Goal: Feedback & Contribution: Submit feedback/report problem

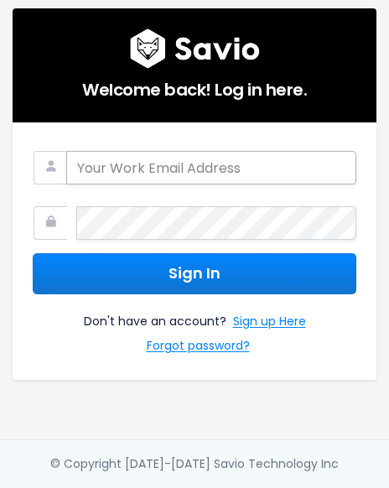
click at [214, 178] on input "email" at bounding box center [211, 168] width 290 height 34
type input "[EMAIL_ADDRESS][DOMAIN_NAME]"
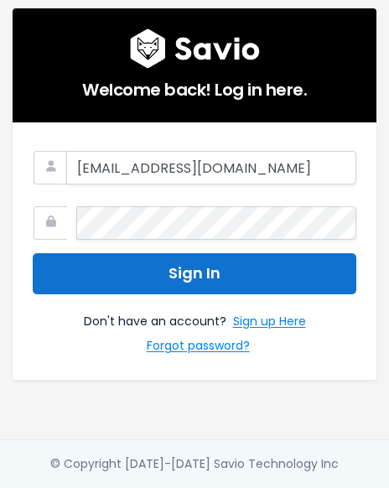
click at [242, 266] on button "Sign In" at bounding box center [194, 273] width 323 height 41
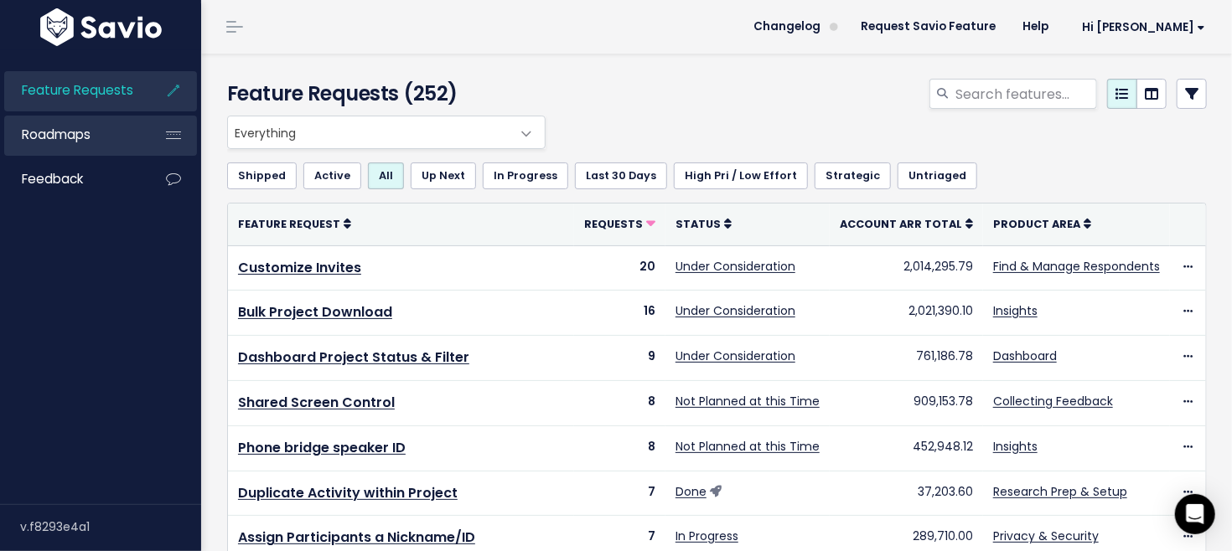
click at [101, 136] on link "Roadmaps" at bounding box center [71, 135] width 135 height 39
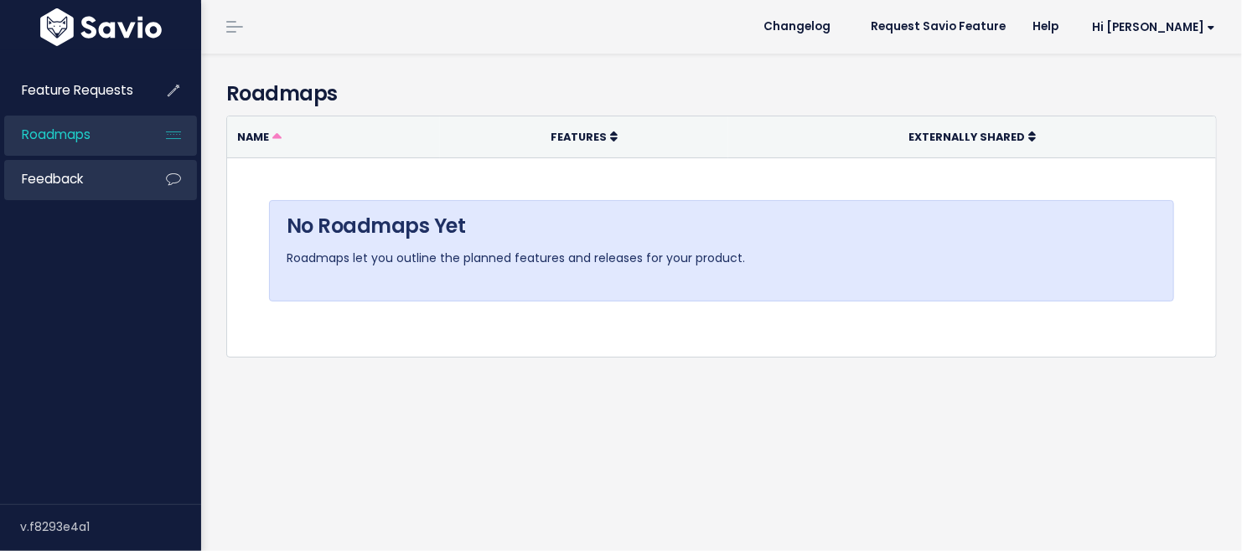
click at [129, 194] on link "Feedback" at bounding box center [71, 179] width 135 height 39
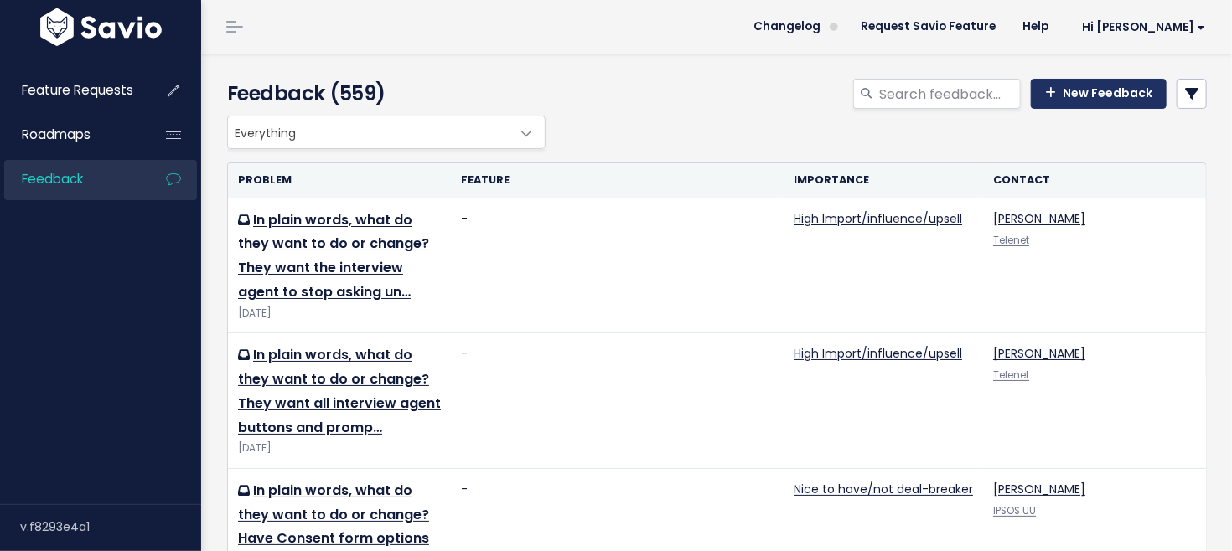
click at [1083, 97] on link "New Feedback" at bounding box center [1099, 94] width 136 height 30
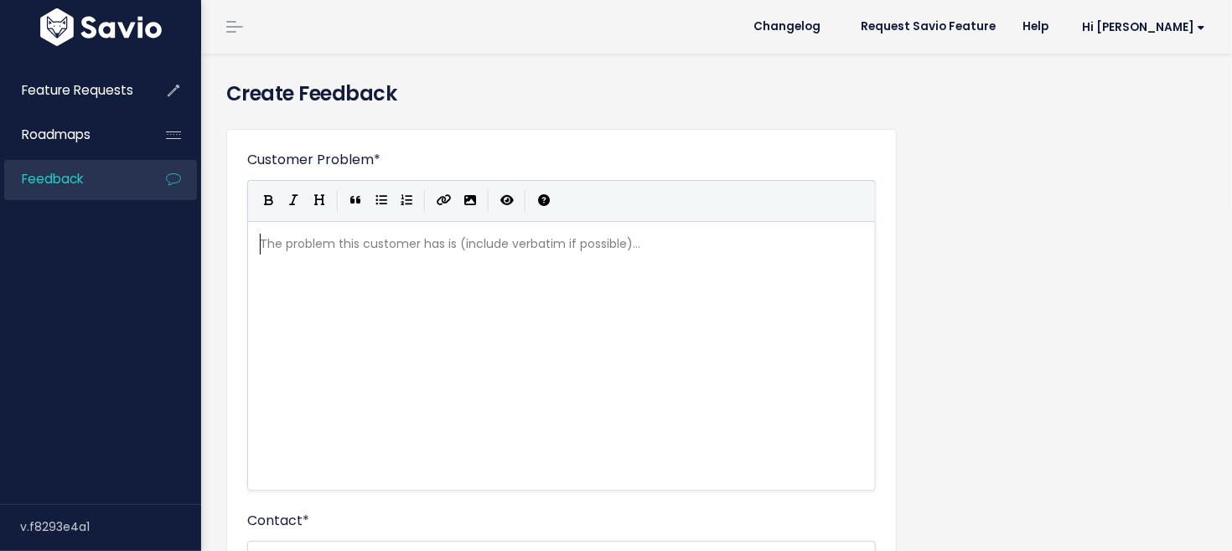
scroll to position [2, 0]
click at [402, 332] on div "The problem this customer has is (include verbatim if possible)... xxxxxxxxxx ​" at bounding box center [582, 376] width 652 height 293
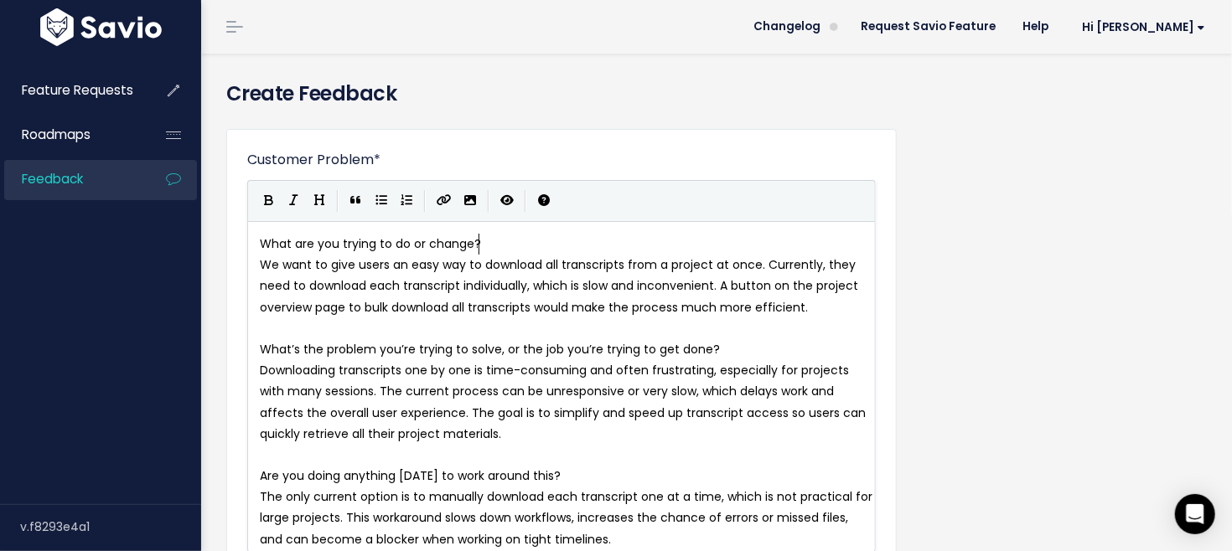
click at [496, 242] on pre "What are you trying to do or change?" at bounding box center [566, 244] width 620 height 21
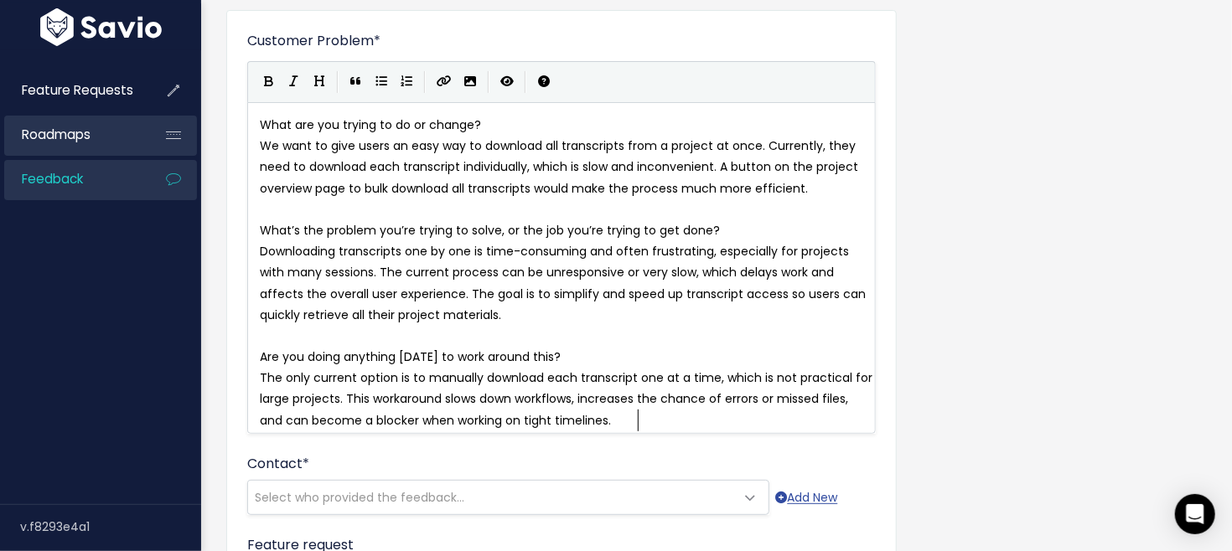
type textarea "What are you trying to do or change? We want to give users an easy way to downl…"
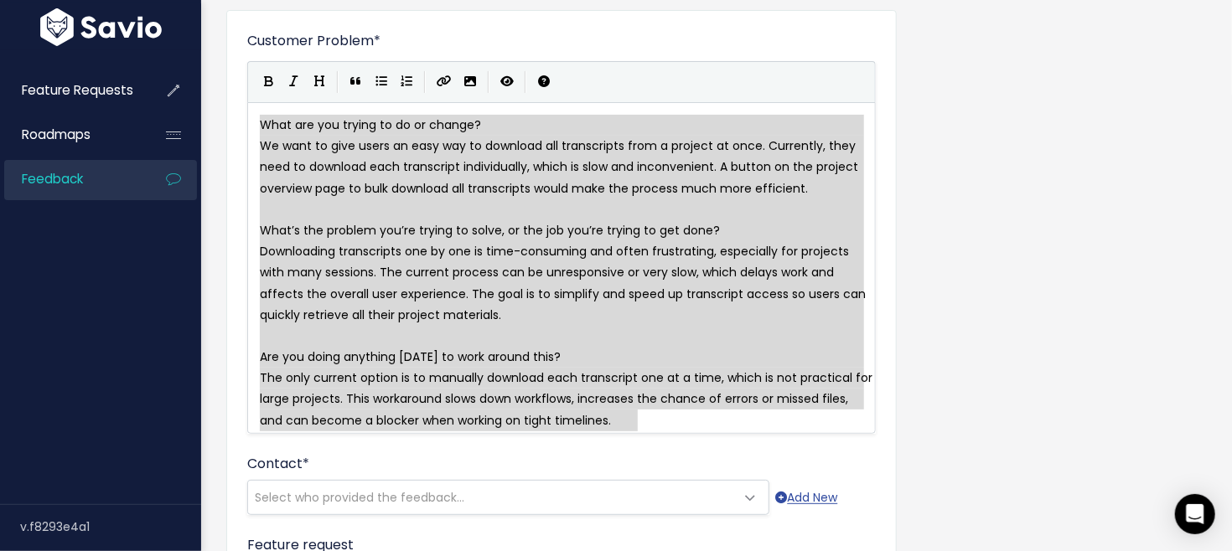
drag, startPoint x: 650, startPoint y: 424, endPoint x: 49, endPoint y: 54, distance: 706.5
paste textarea
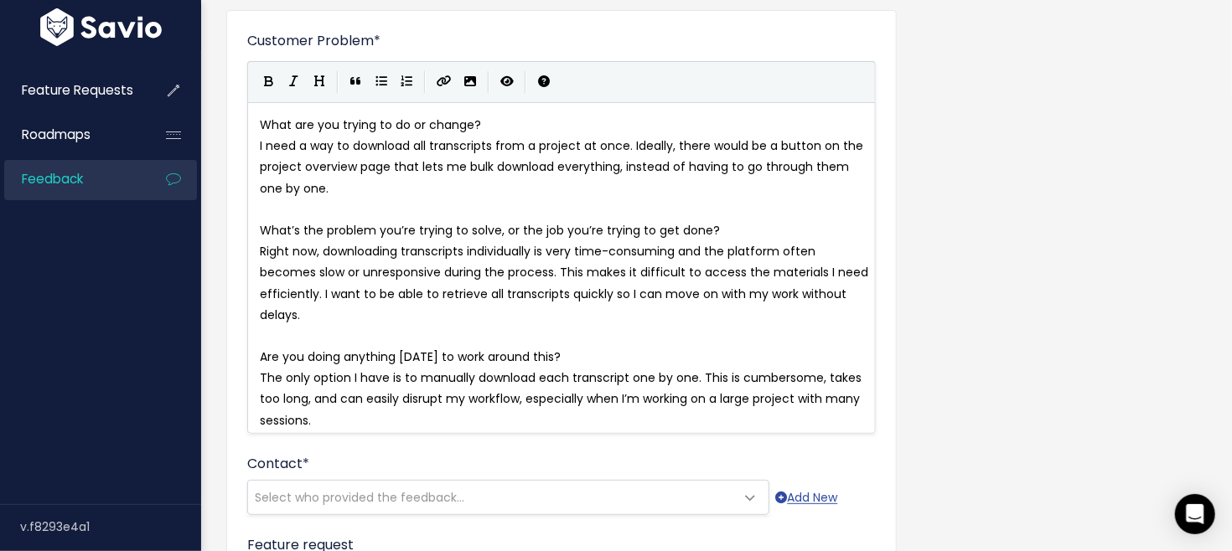
click at [384, 202] on pre "​" at bounding box center [566, 209] width 620 height 21
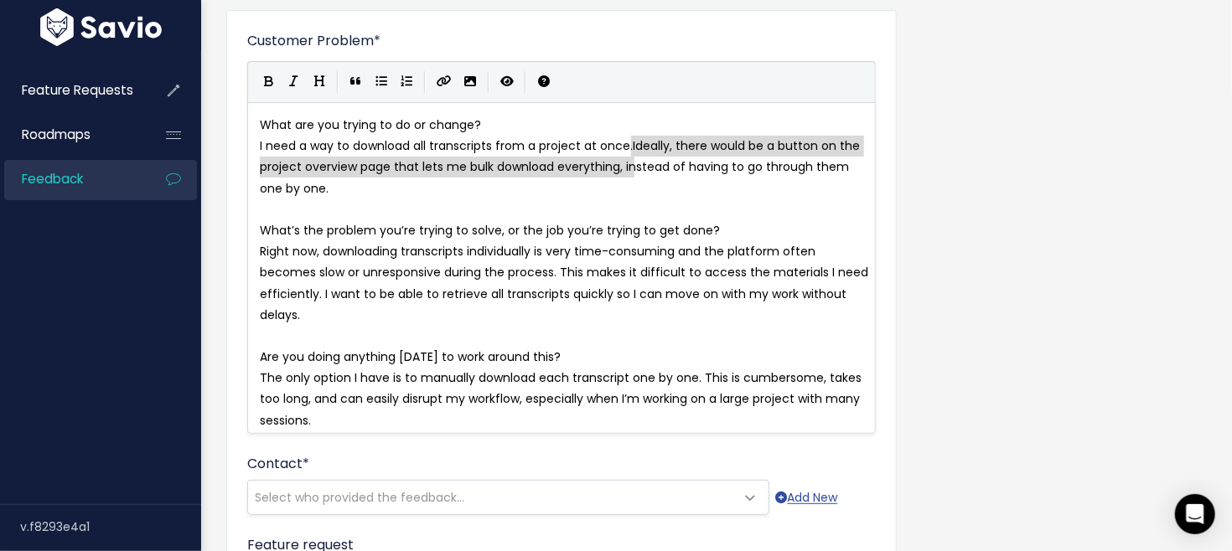
type textarea "Ideally, there would be a button on the project overview page that lets me bulk…"
drag, startPoint x: 629, startPoint y: 146, endPoint x: 636, endPoint y: 178, distance: 32.5
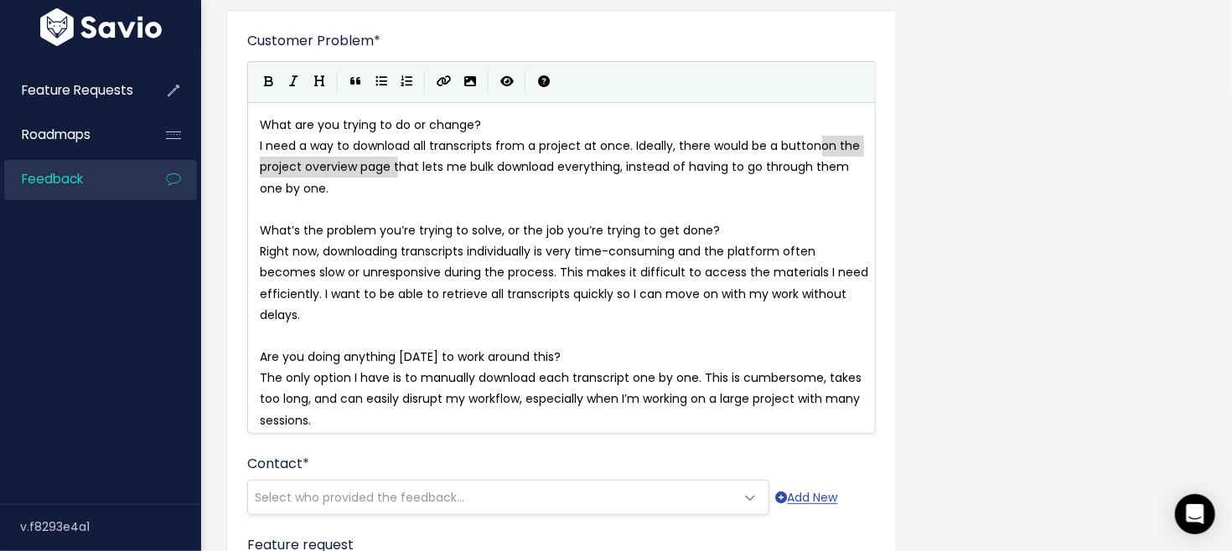
type textarea "on the project overview page"
drag, startPoint x: 821, startPoint y: 146, endPoint x: 389, endPoint y: 162, distance: 432.6
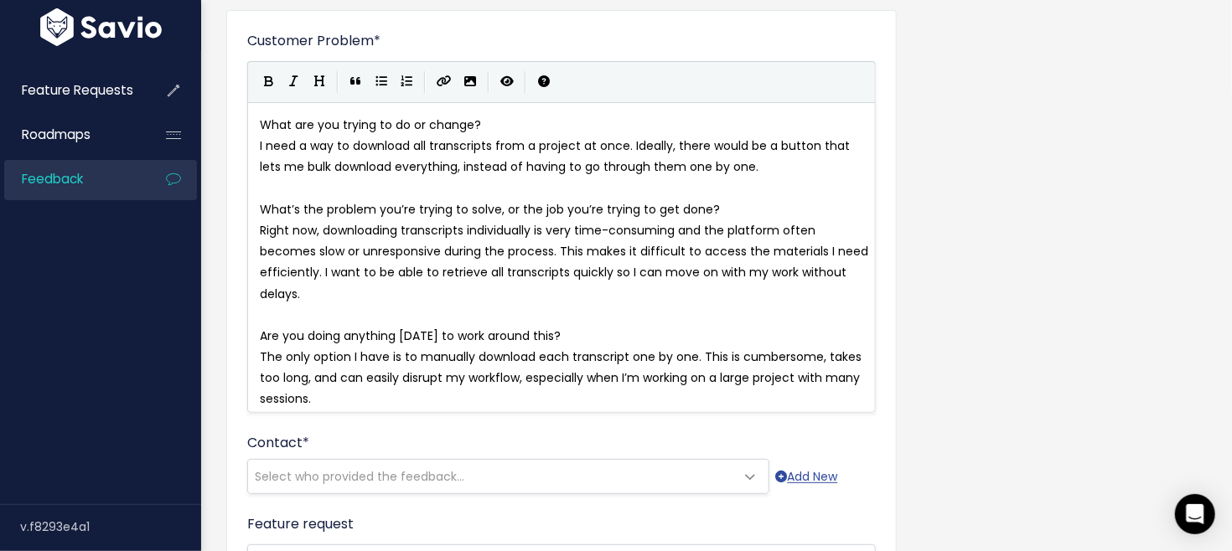
click at [789, 162] on pre "I need a way to download all transcripts from a project at once. Ideally, there…" at bounding box center [566, 157] width 620 height 42
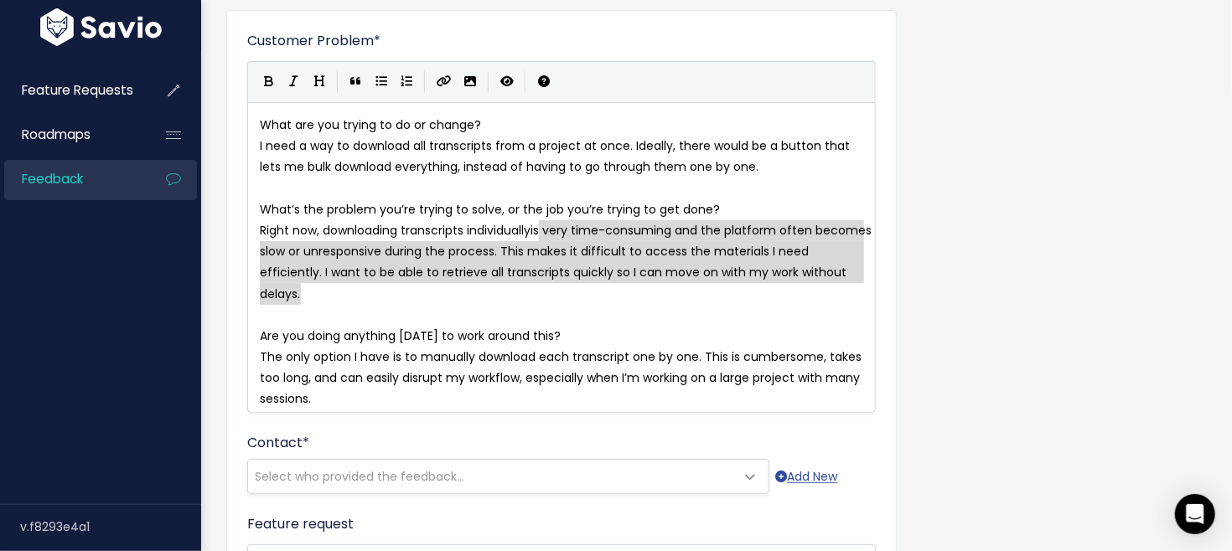
type textarea "is very time-consuming and the platform often becomes slow or unresponsive duri…"
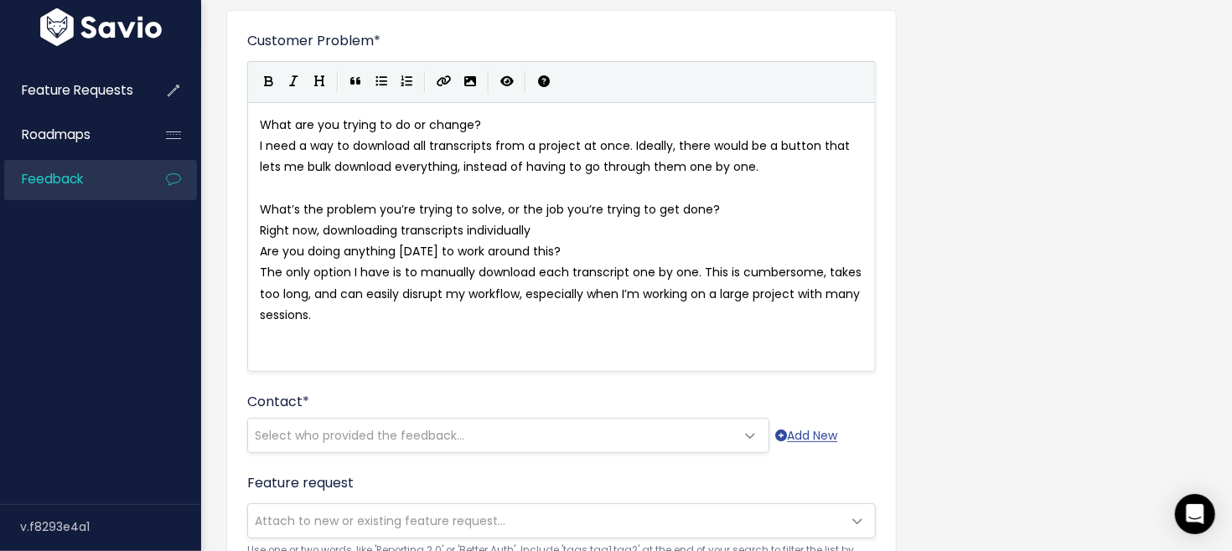
type textarea "."
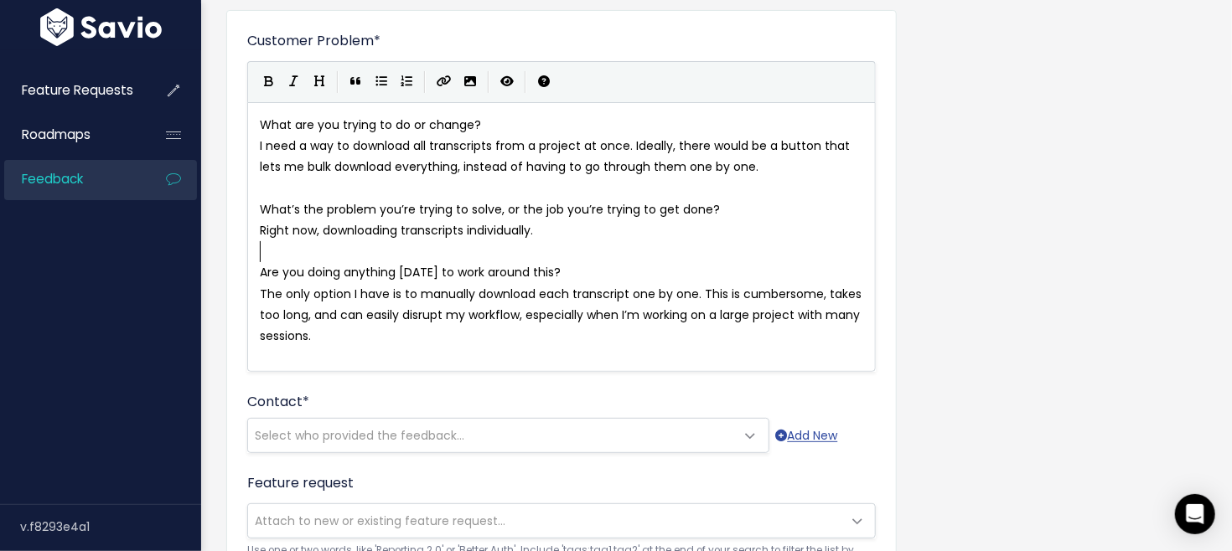
click at [264, 123] on span "What are you trying to do or change?" at bounding box center [370, 124] width 221 height 17
type textarea "-"
click at [261, 206] on span "What’s the problem you’re trying to solve, or the job you’re trying to get done?" at bounding box center [490, 209] width 460 height 17
type textarea "-"
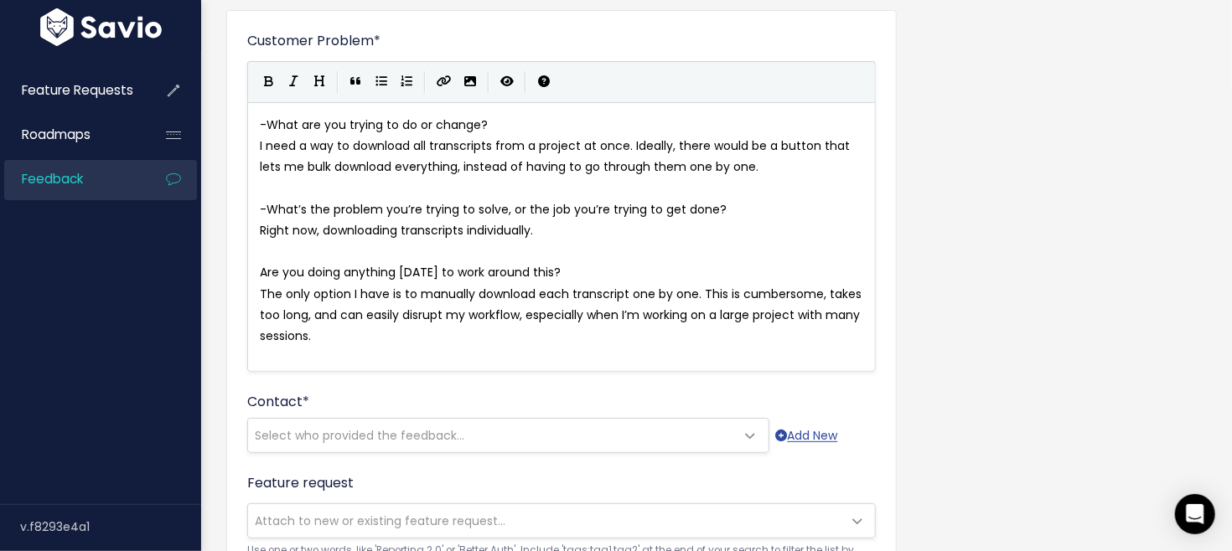
click at [255, 272] on div "- x -What are you trying to do or change? I need a way to download all transcri…" at bounding box center [561, 237] width 628 height 270
click at [258, 271] on pre "Are you doing anything today to work around this?" at bounding box center [566, 272] width 620 height 21
type textarea "-"
type textarea "This is cumbersome, takes too long, and can easily disrupt my workflow, especia…"
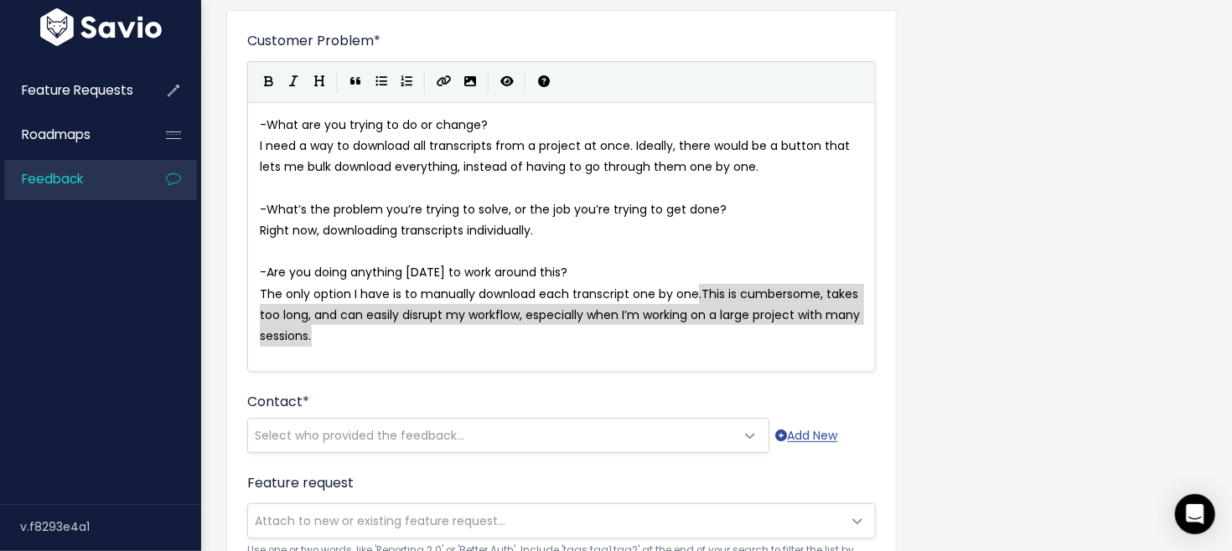
drag, startPoint x: 699, startPoint y: 289, endPoint x: 707, endPoint y: 349, distance: 60.1
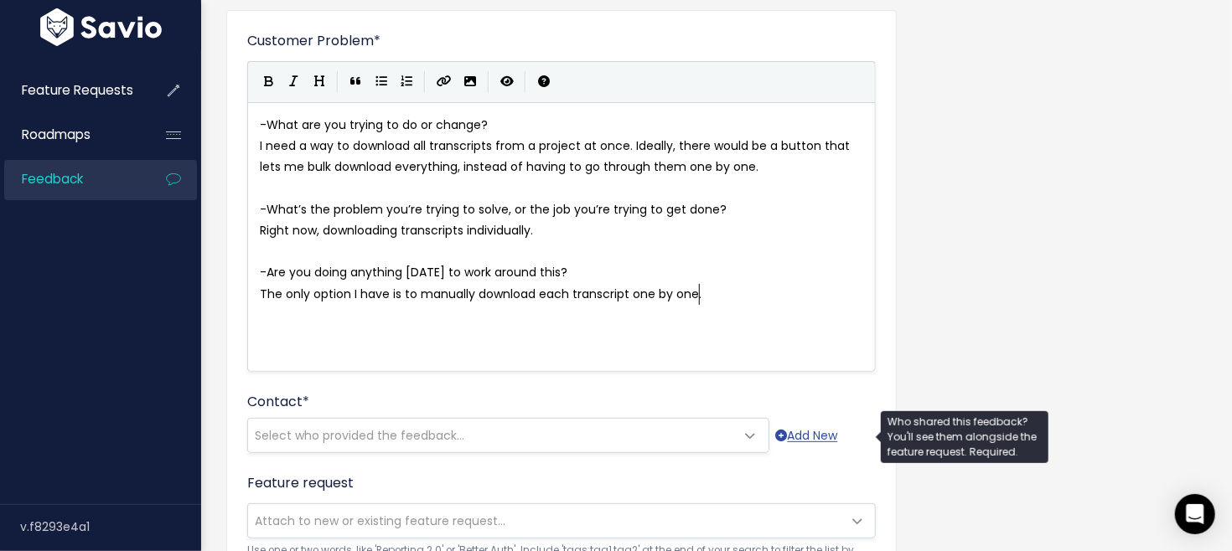
click at [457, 429] on span "Select who provided the feedback..." at bounding box center [359, 435] width 209 height 17
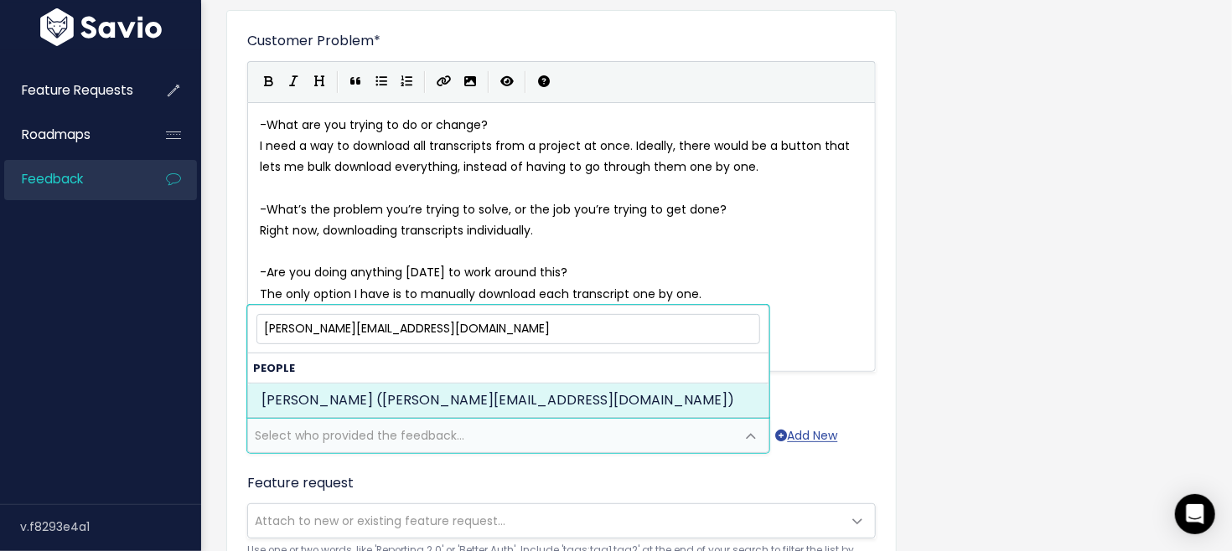
type input "john@thursdaystrategy.com"
drag, startPoint x: 452, startPoint y: 398, endPoint x: 472, endPoint y: 400, distance: 20.2
select select "87862782"
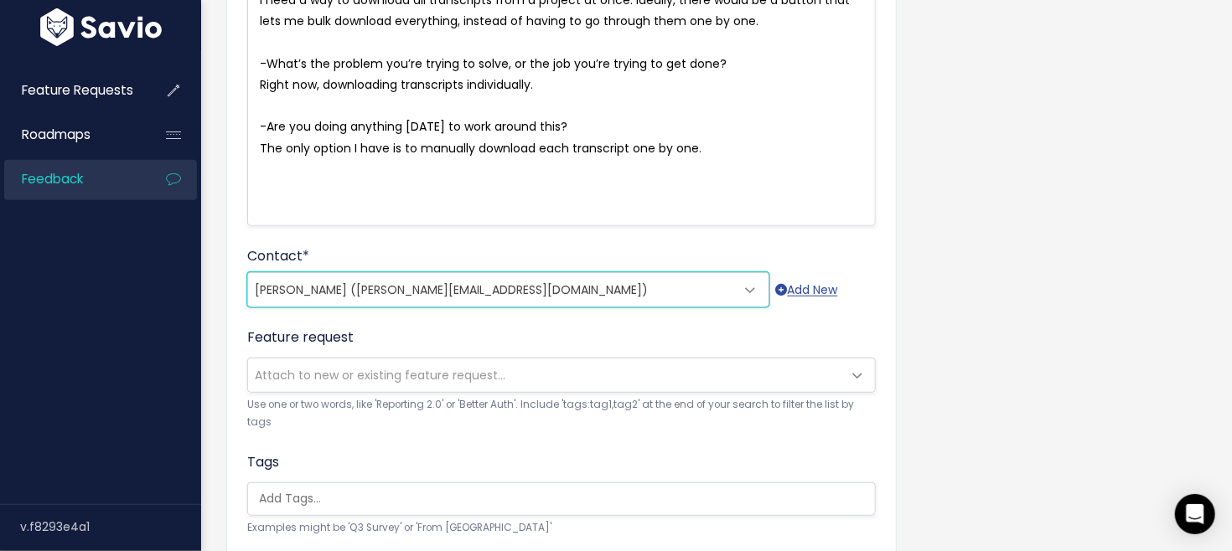
scroll to position [334, 0]
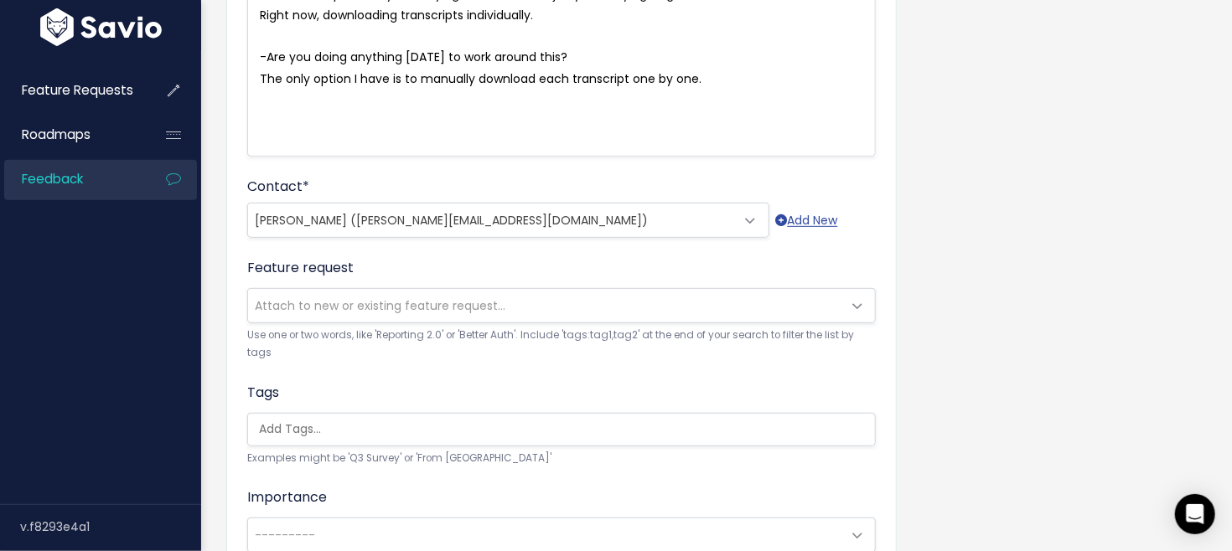
click at [491, 303] on span "Attach to new or existing feature request..." at bounding box center [380, 305] width 251 height 17
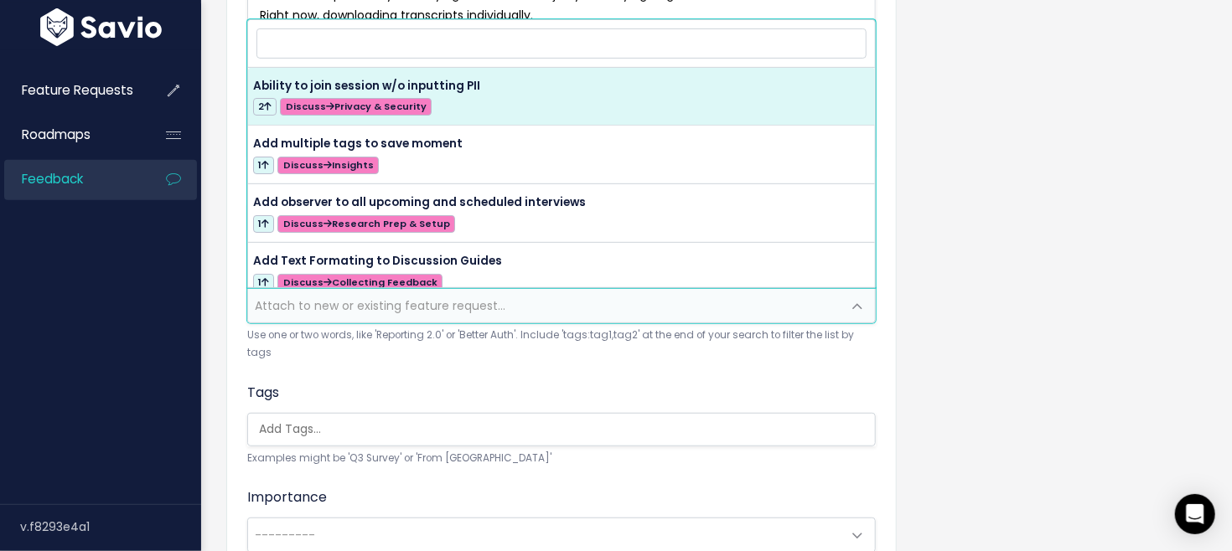
scroll to position [0, 3]
click at [529, 414] on ul at bounding box center [561, 430] width 627 height 32
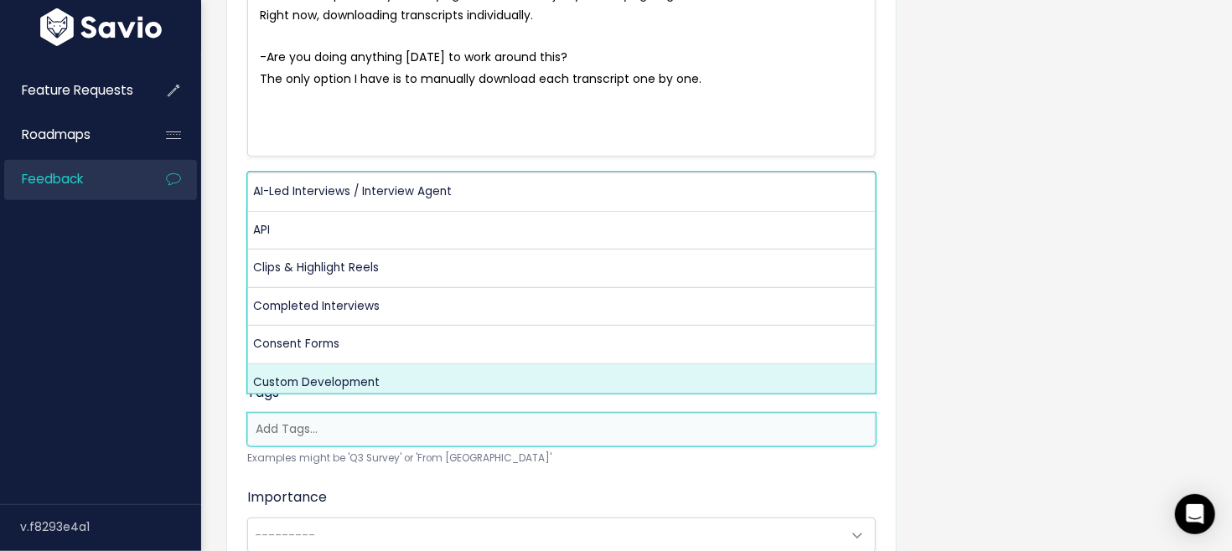
click at [517, 488] on div "Importance --------- Deal Blocker/won't buy without High Import/influence/upsel…" at bounding box center [561, 531] width 628 height 86
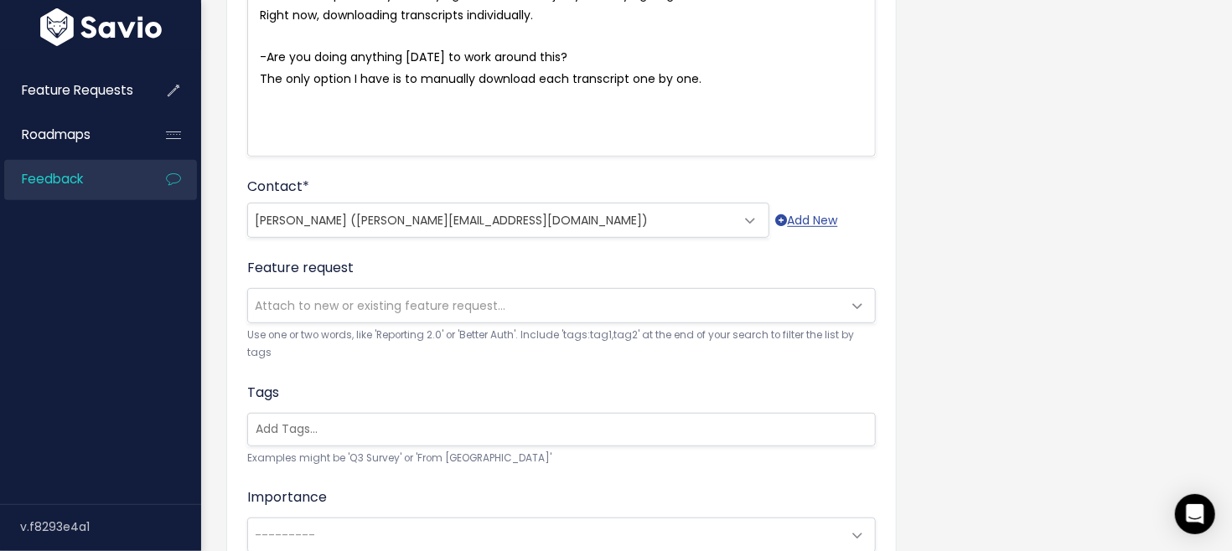
click at [518, 421] on input "search" at bounding box center [563, 430] width 628 height 18
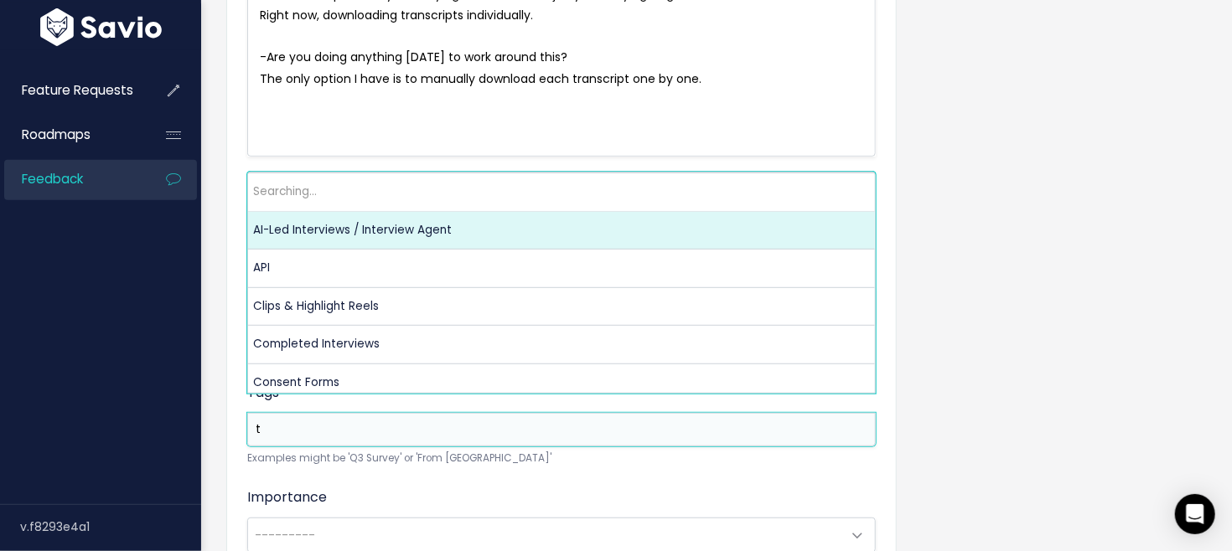
scroll to position [0, 0]
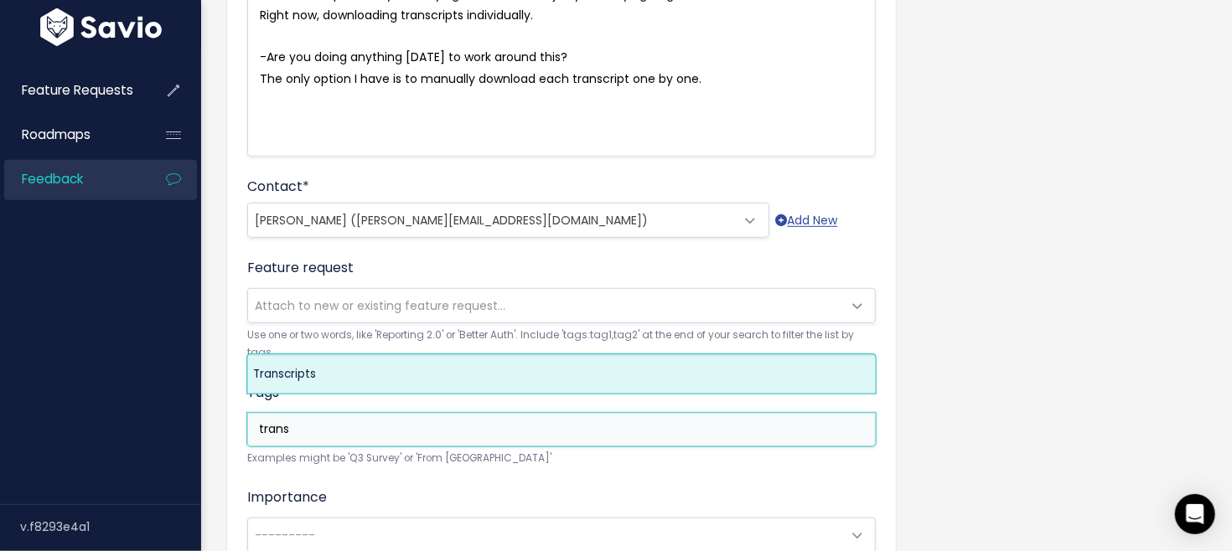
type input "trans"
select select "13475"
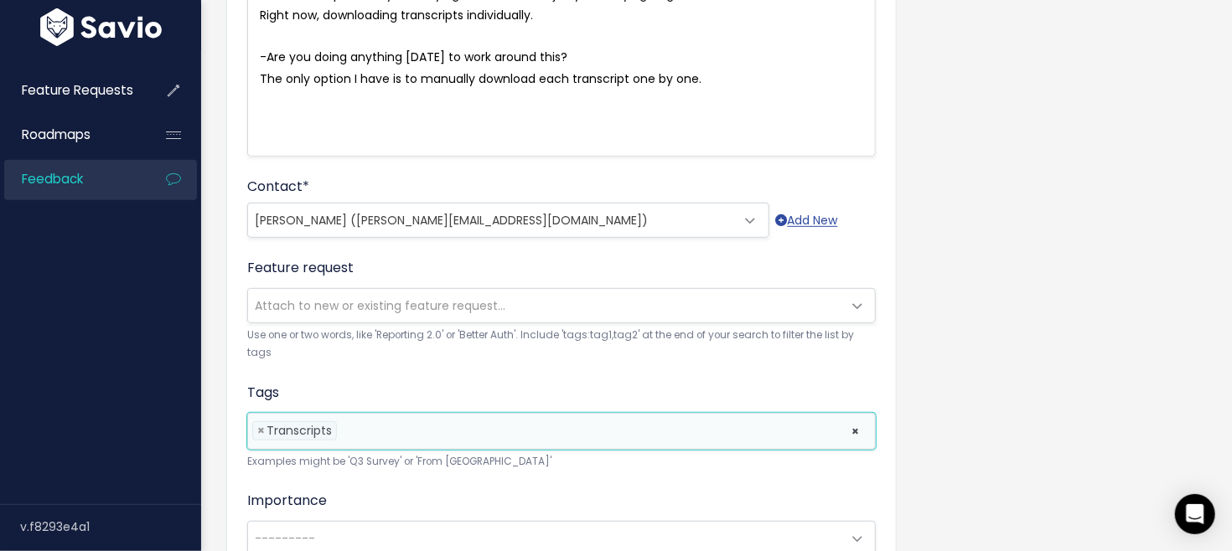
click at [521, 459] on form "Customer Problem * -What are you trying to do or change? I need a way to downlo…" at bounding box center [561, 275] width 628 height 919
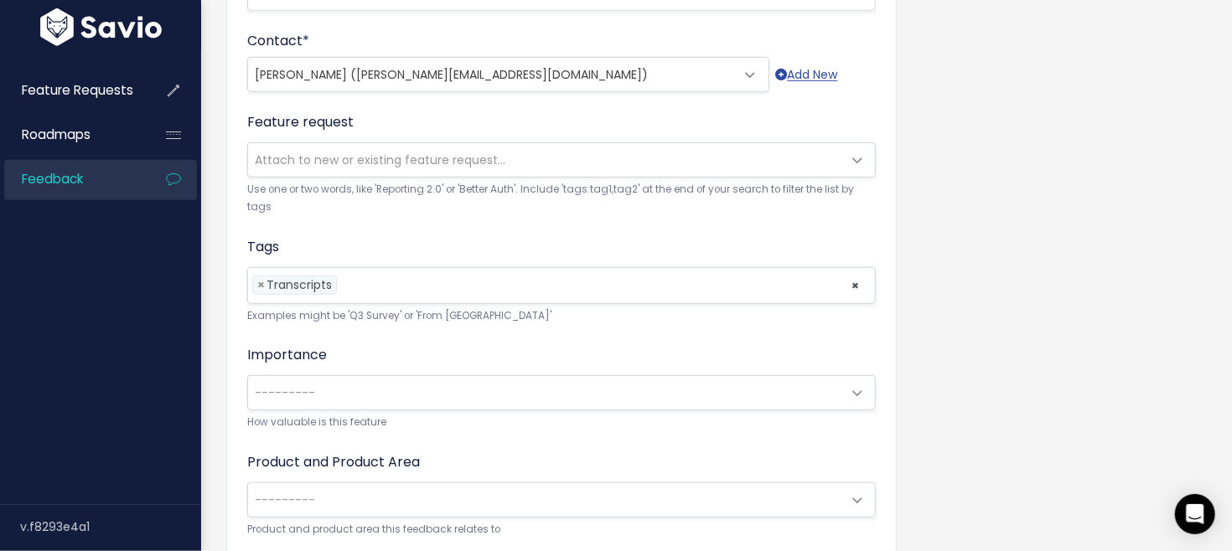
scroll to position [550, 0]
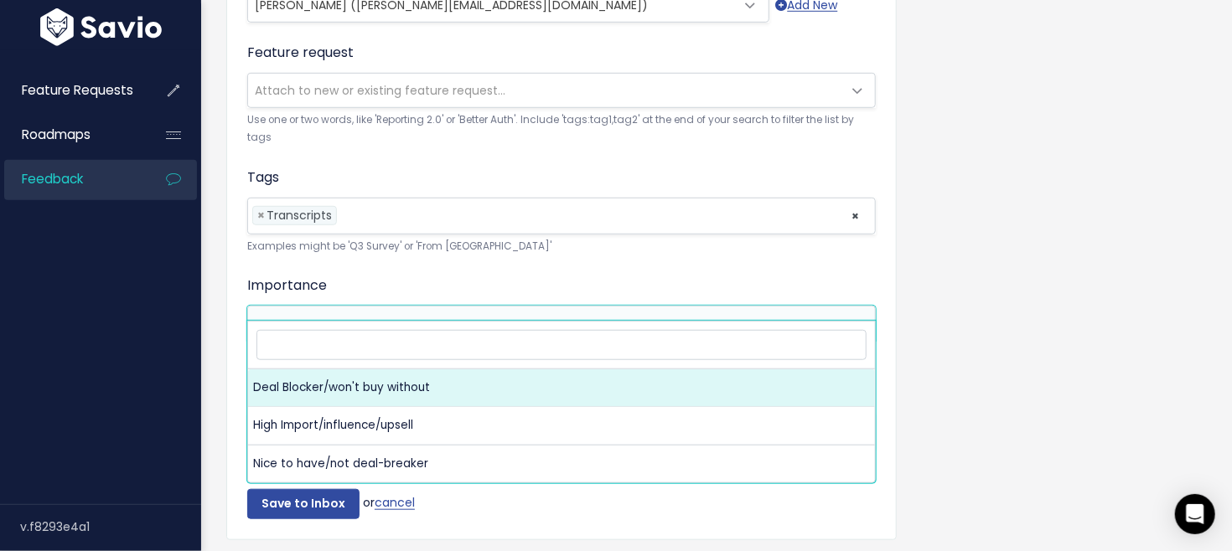
click at [559, 307] on span "---------" at bounding box center [544, 324] width 593 height 34
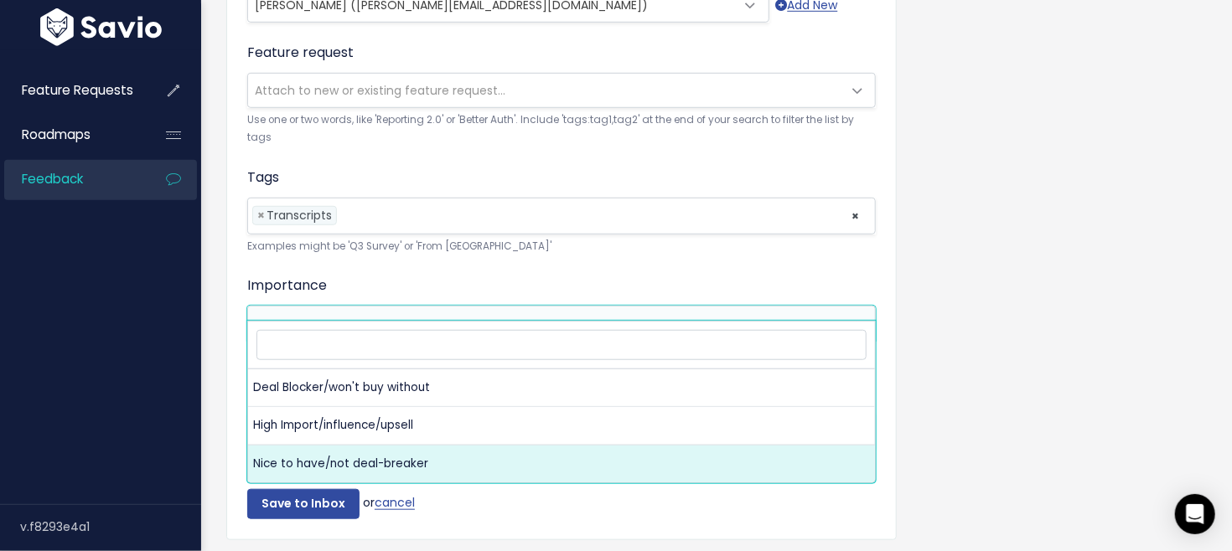
select select "NICE_TO_HAVE"
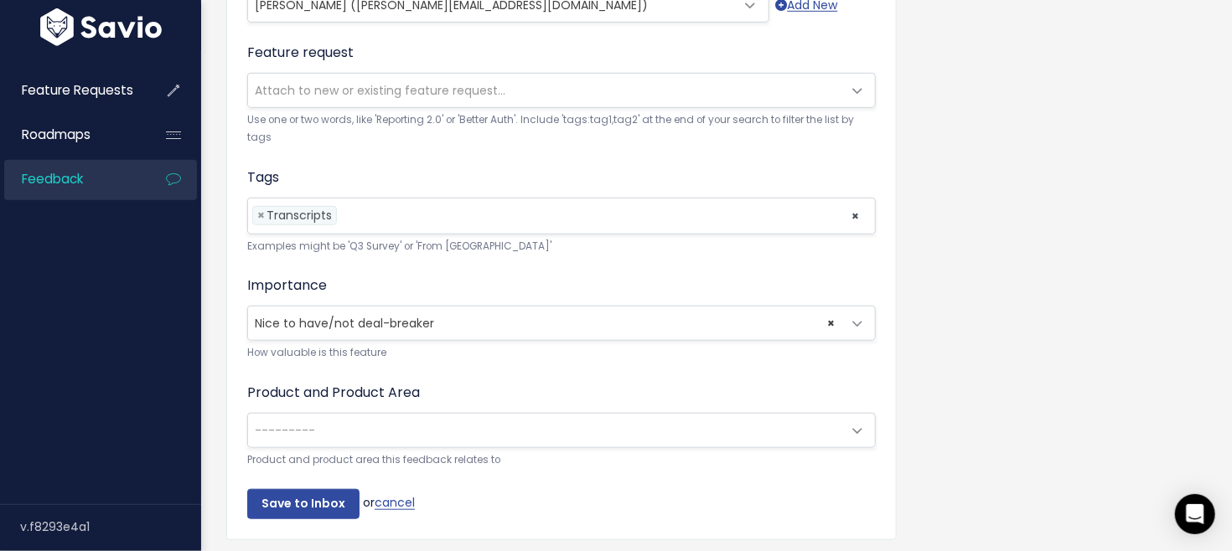
click at [498, 414] on span "---------" at bounding box center [544, 431] width 593 height 34
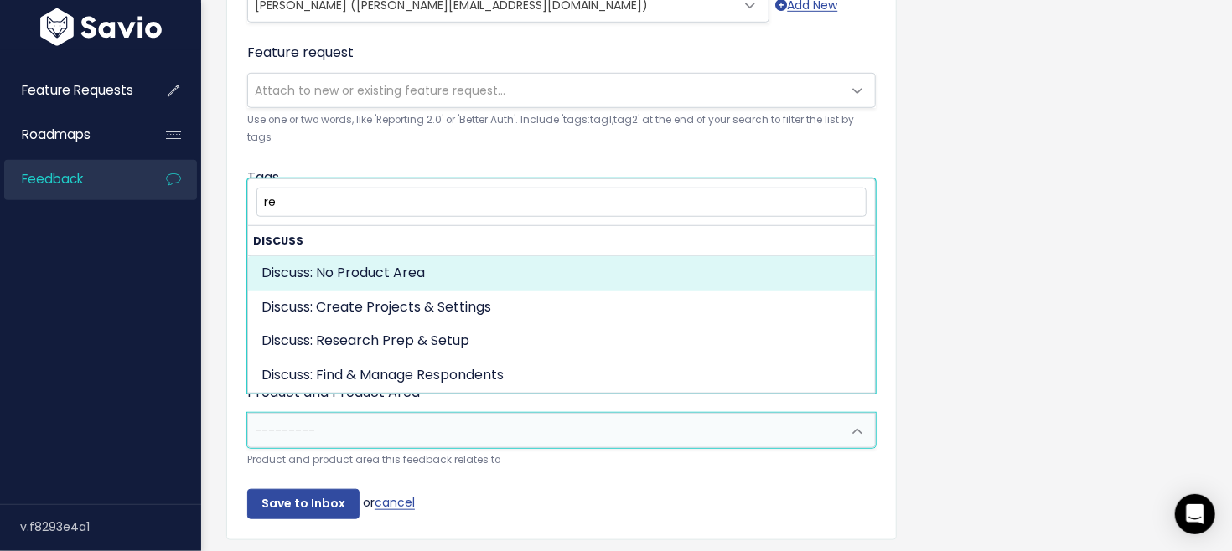
type input "r"
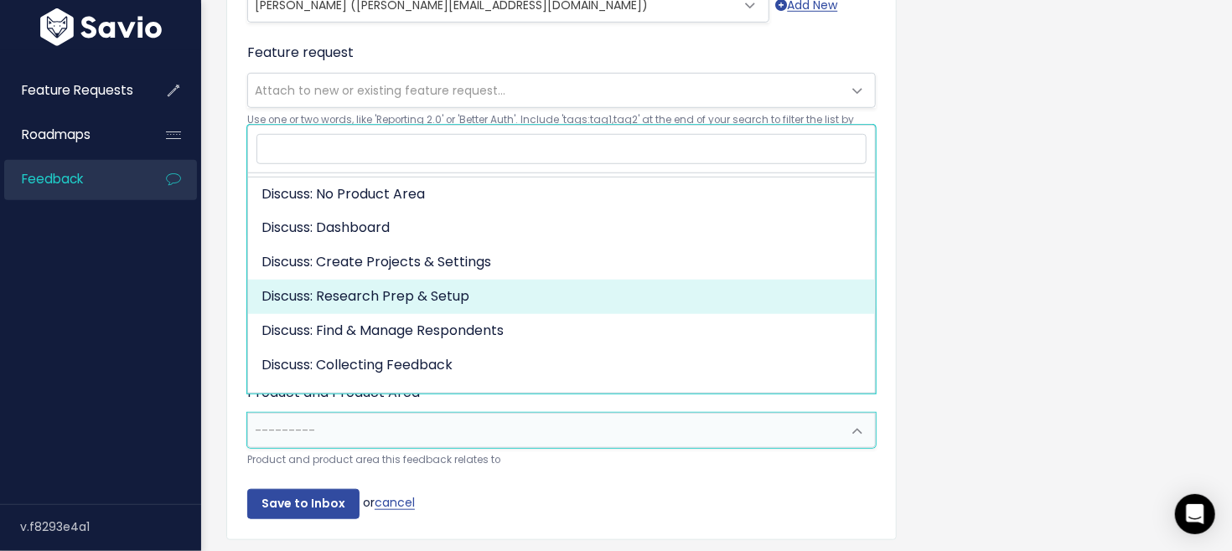
scroll to position [84, 0]
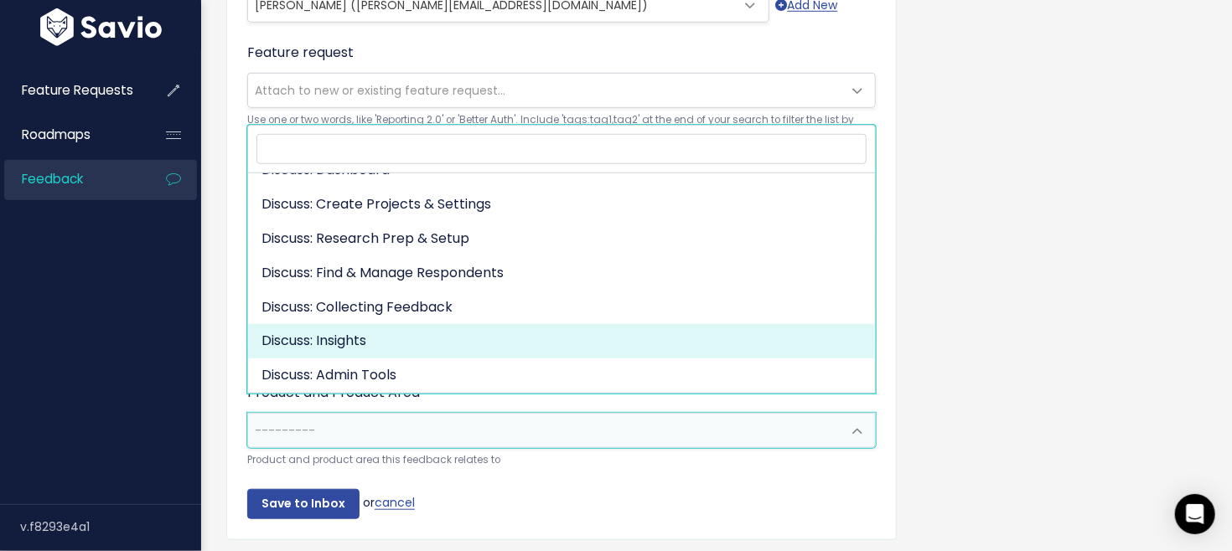
select select "DISCUSS_PLATFORM:INSIGHTS"
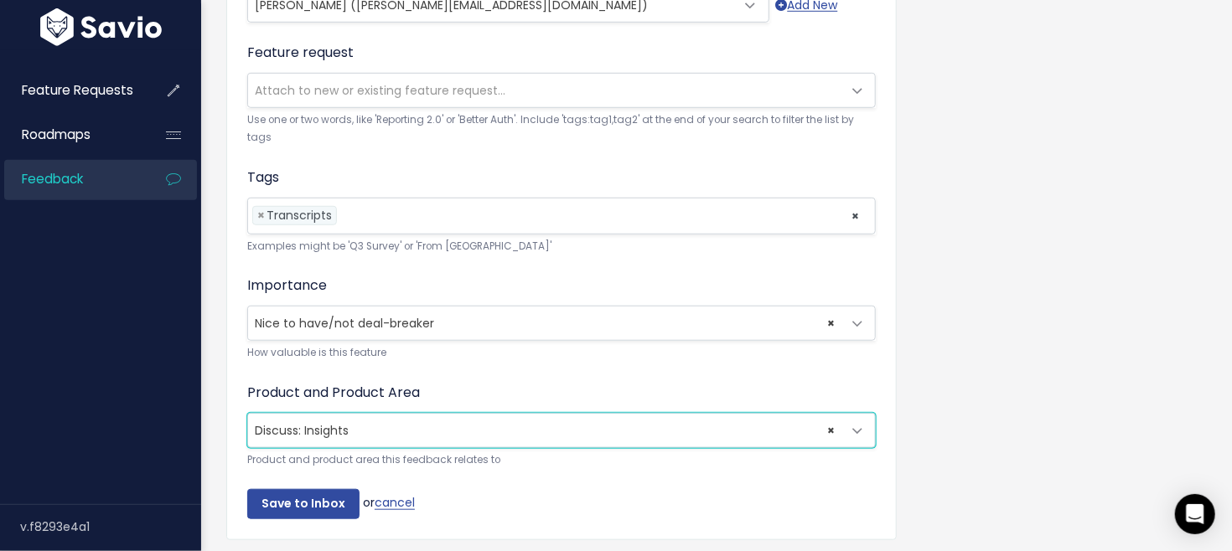
scroll to position [593, 0]
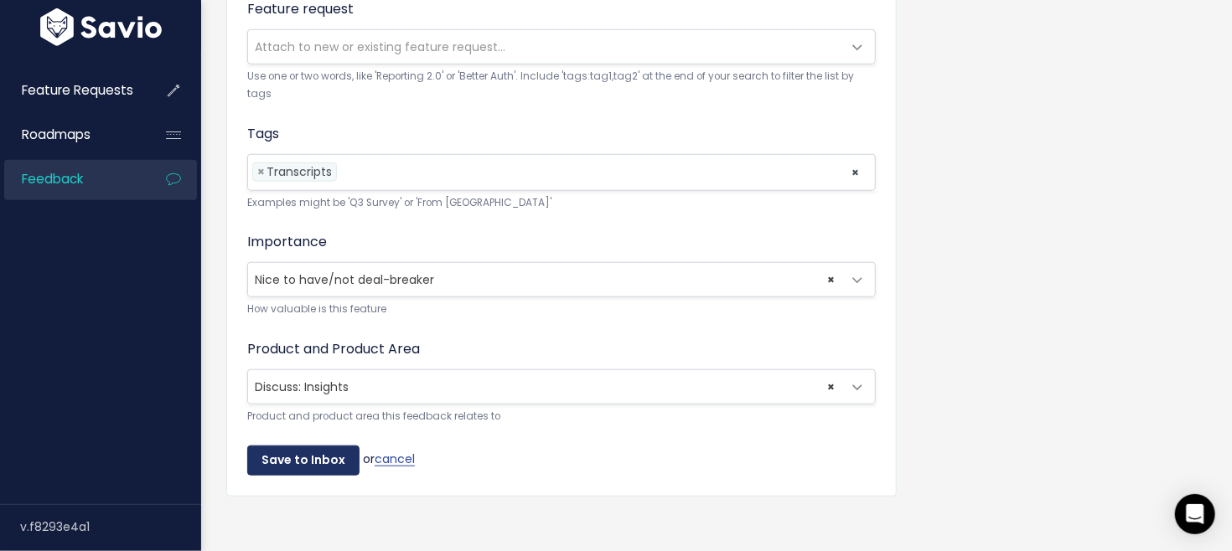
click at [313, 447] on input "Save to Inbox" at bounding box center [303, 461] width 112 height 30
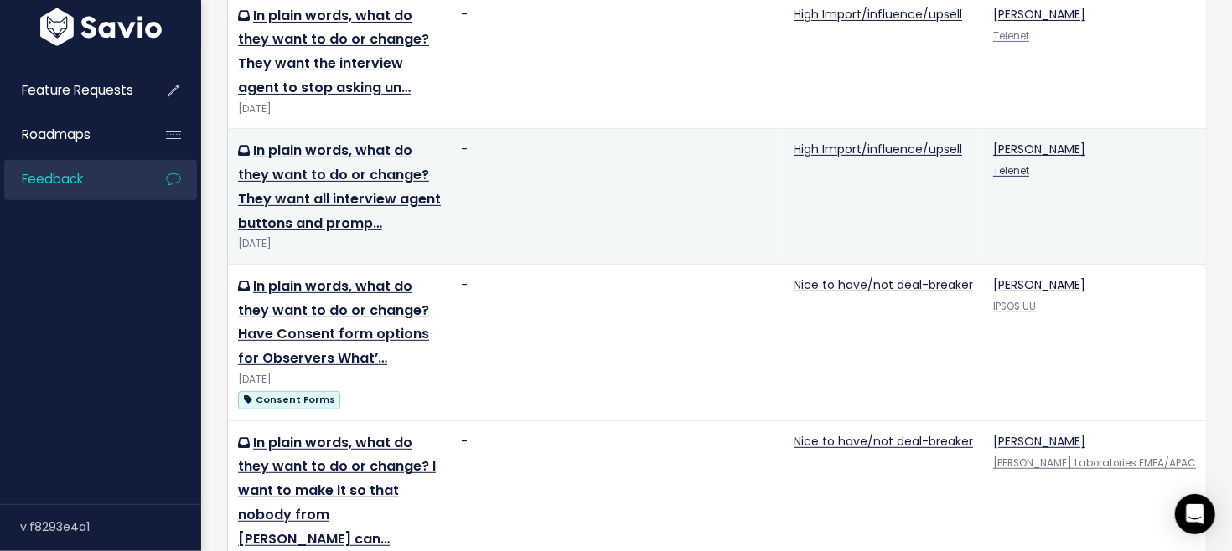
scroll to position [76, 0]
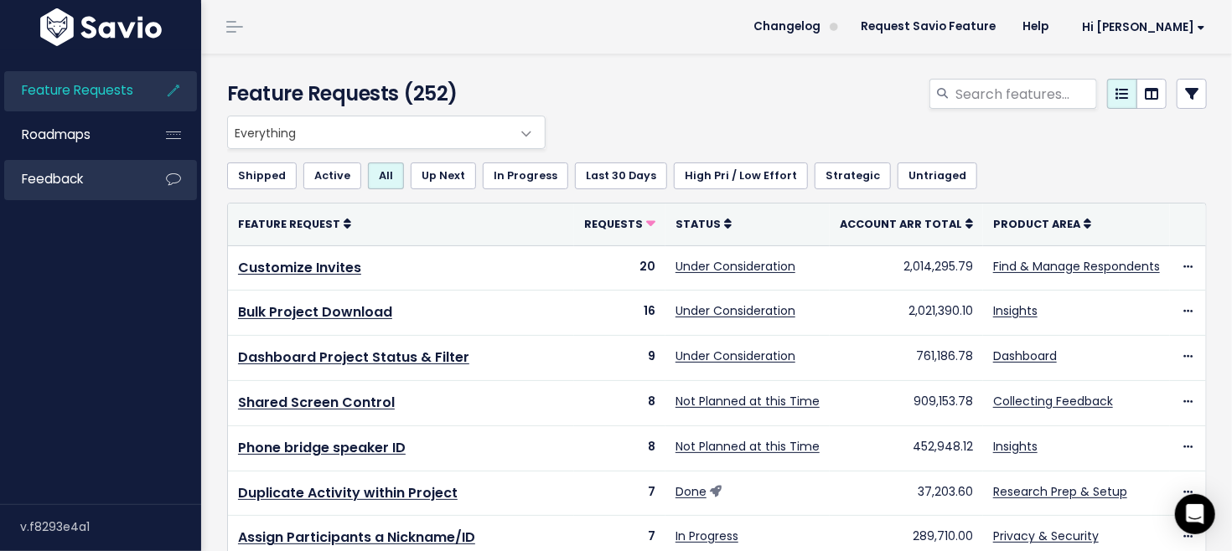
click at [146, 181] on li "Feedback" at bounding box center [100, 180] width 193 height 40
click at [176, 188] on icon at bounding box center [173, 179] width 30 height 39
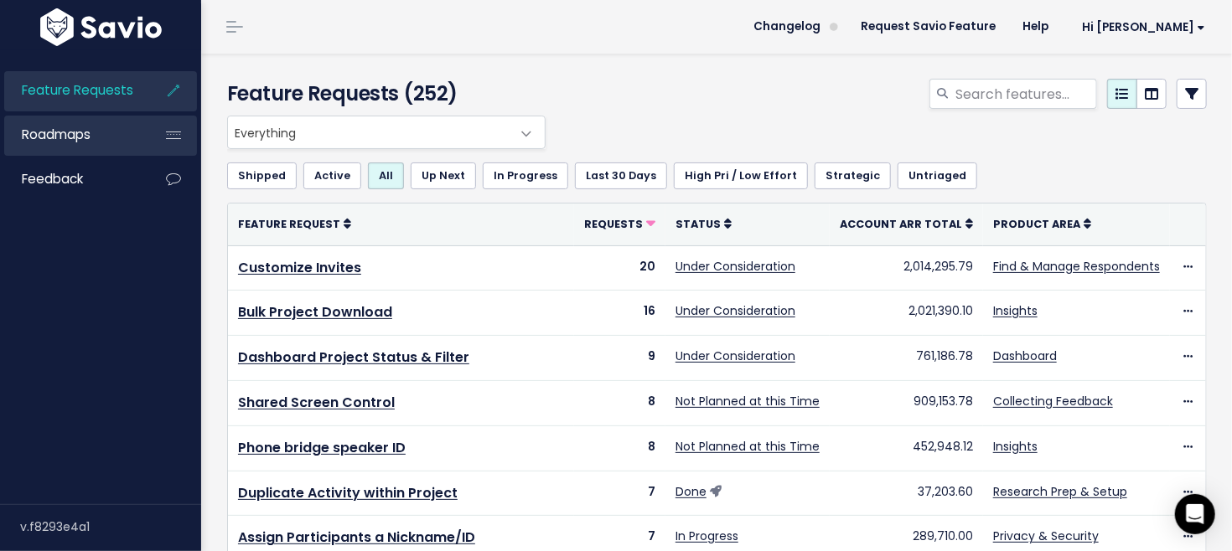
click at [101, 132] on link "Roadmaps" at bounding box center [71, 135] width 135 height 39
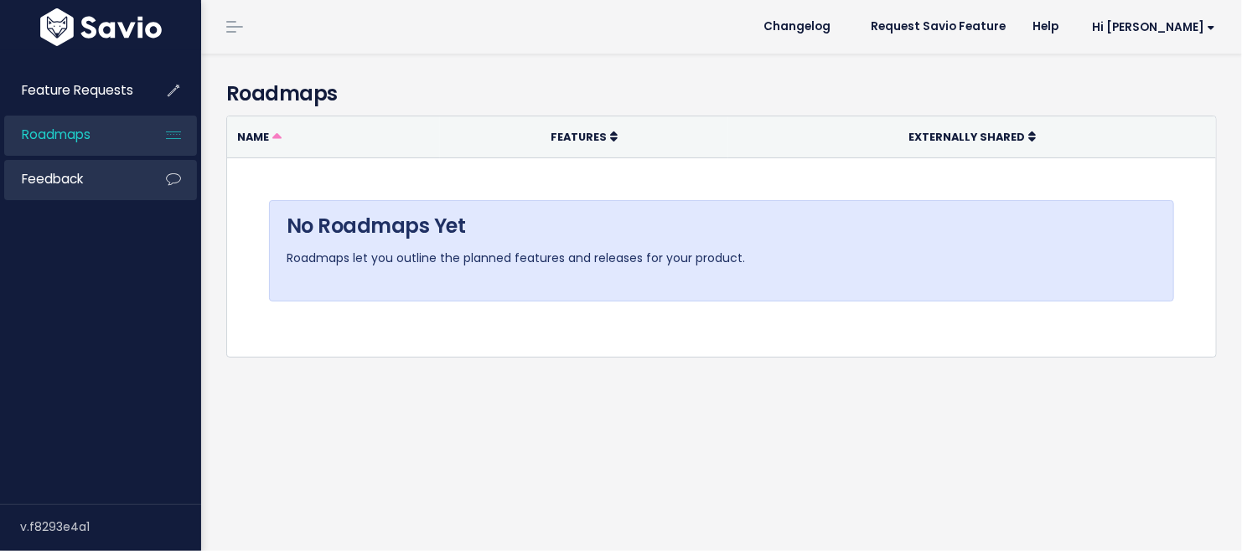
click at [90, 182] on link "Feedback" at bounding box center [71, 179] width 135 height 39
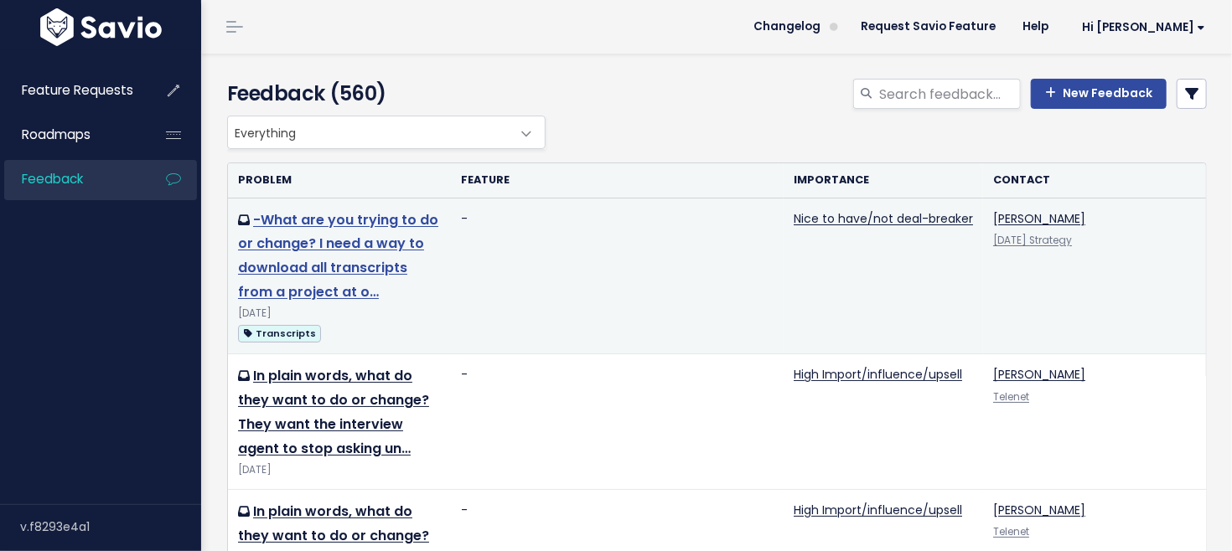
drag, startPoint x: 354, startPoint y: 219, endPoint x: 359, endPoint y: 211, distance: 9.6
click at [354, 219] on link "-What are you trying to do or change? I need a way to download all transcripts …" at bounding box center [338, 255] width 200 height 91
